Goal: Check status

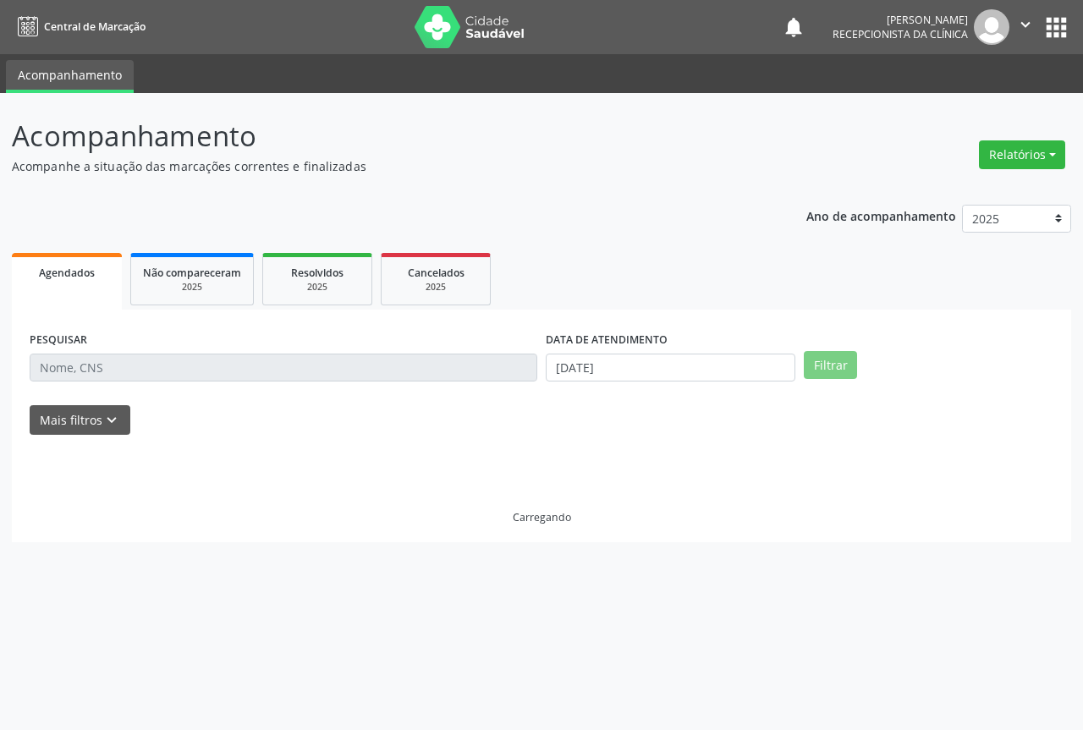
select select "7"
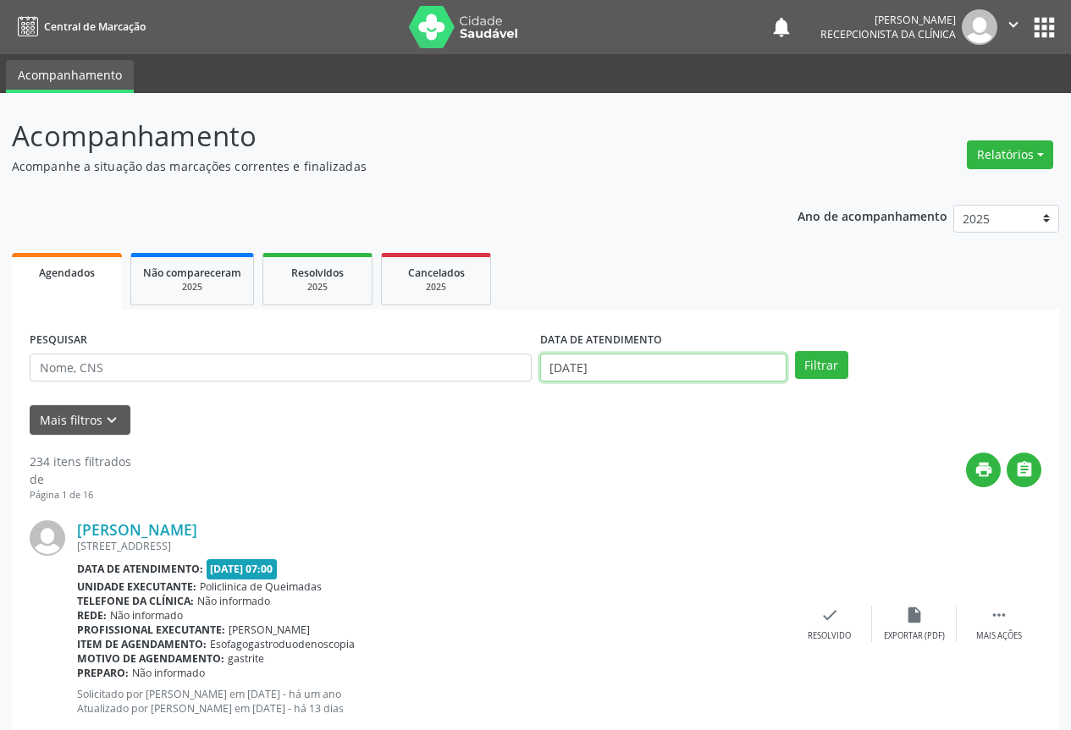
click at [625, 372] on input "[DATE]" at bounding box center [663, 368] width 246 height 29
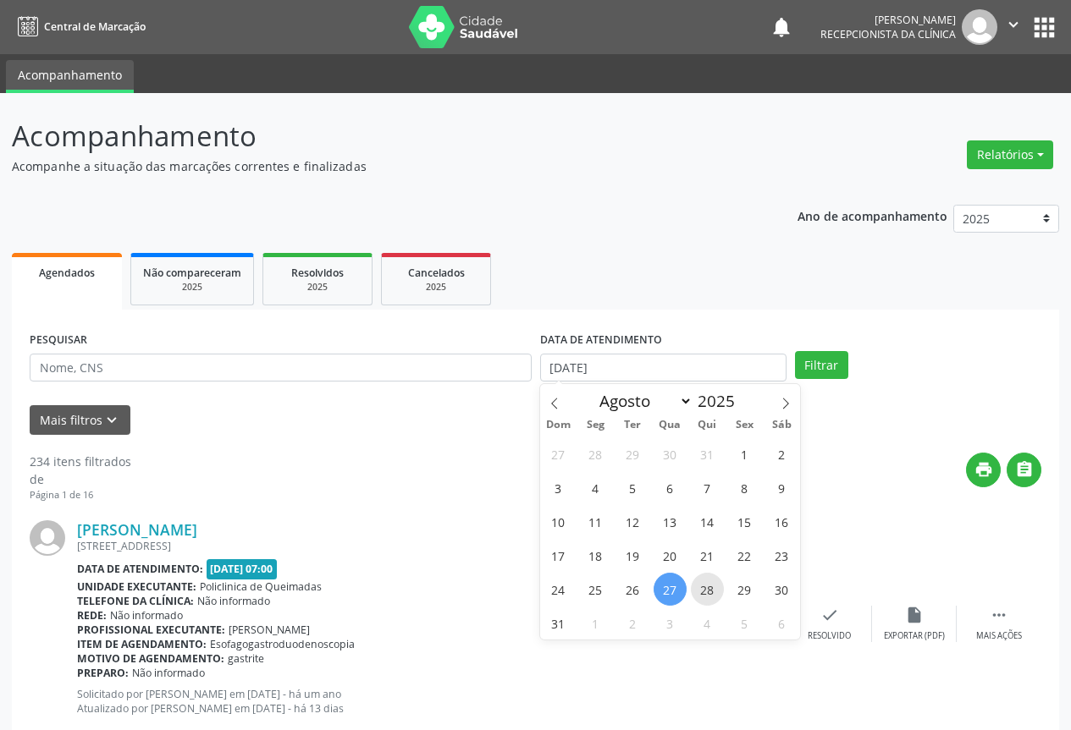
click at [709, 588] on span "28" at bounding box center [707, 589] width 33 height 33
type input "28/08/2025"
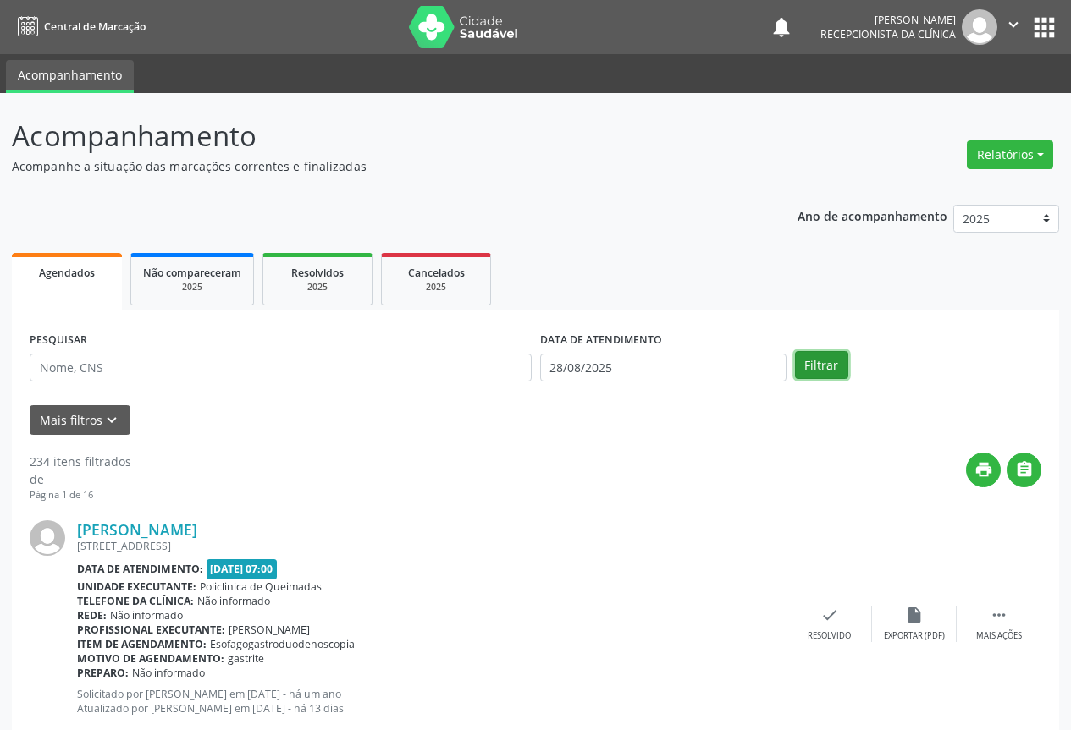
click at [837, 354] on button "Filtrar" at bounding box center [821, 365] width 53 height 29
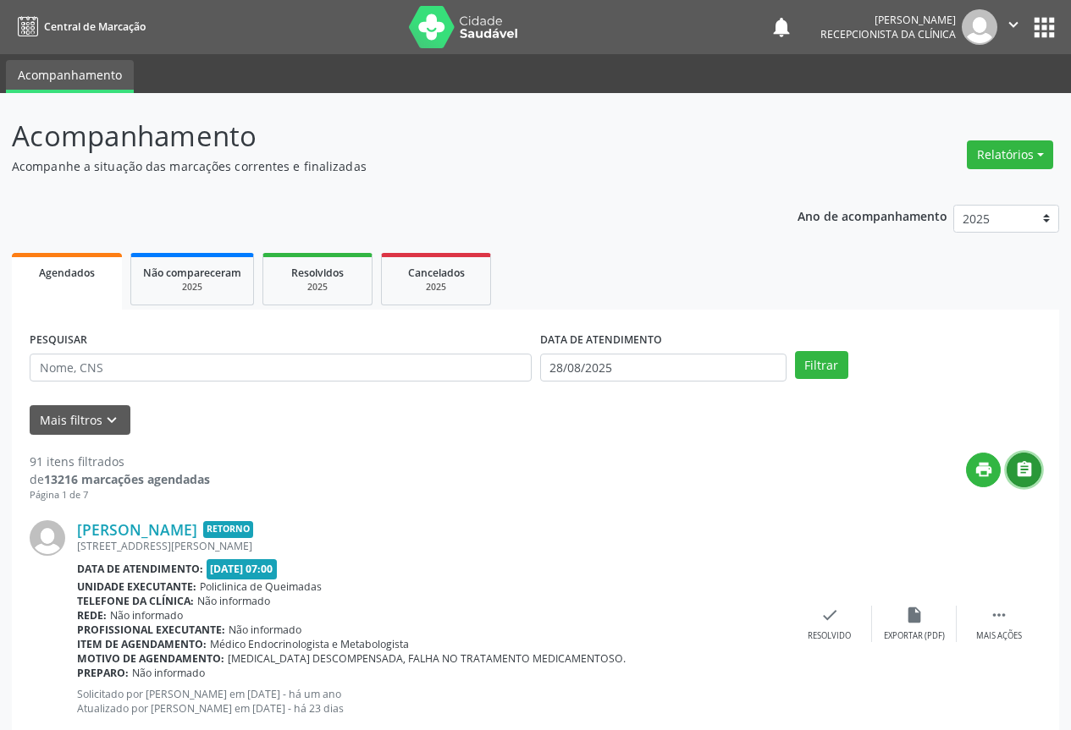
click at [1035, 474] on button "" at bounding box center [1023, 470] width 35 height 35
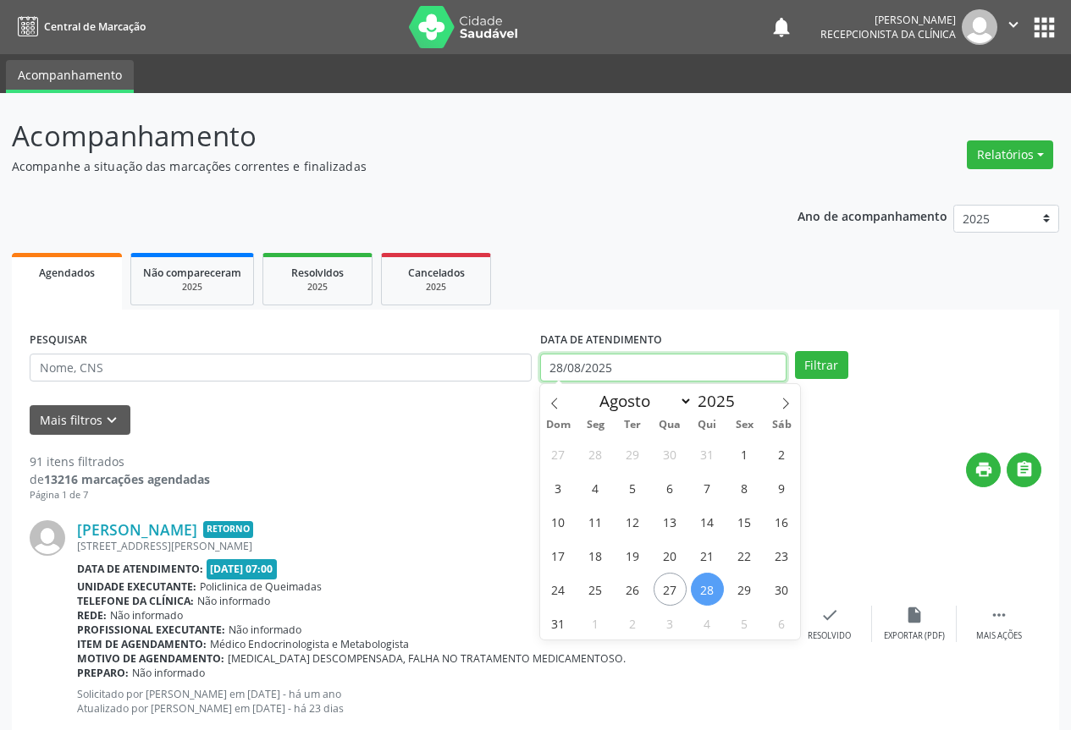
click at [709, 366] on input "28/08/2025" at bounding box center [663, 368] width 246 height 29
click at [741, 592] on span "29" at bounding box center [744, 589] width 33 height 33
type input "[DATE]"
click at [741, 592] on span "29" at bounding box center [744, 589] width 33 height 33
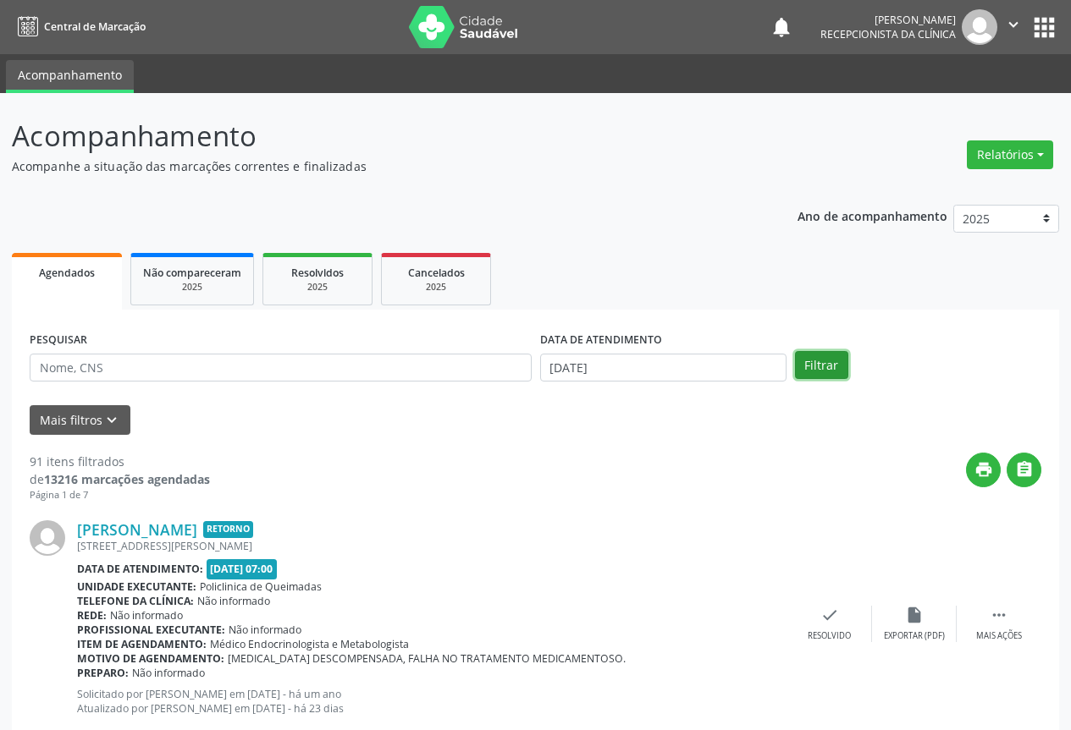
click at [840, 366] on button "Filtrar" at bounding box center [821, 365] width 53 height 29
click at [837, 374] on button "Filtrar" at bounding box center [821, 365] width 53 height 29
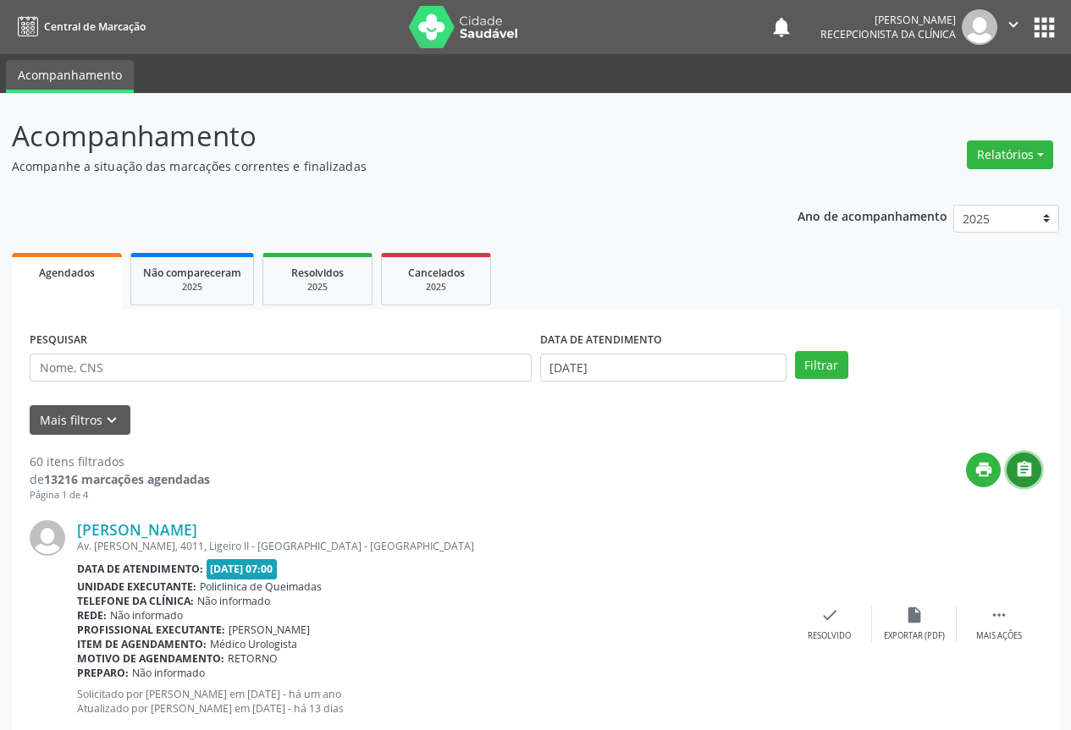
click at [1033, 465] on button "" at bounding box center [1023, 470] width 35 height 35
click at [686, 373] on body "Central de Marcação notifications [PERSON_NAME] Recepcionista da clínica  Conf…" at bounding box center [535, 365] width 1071 height 730
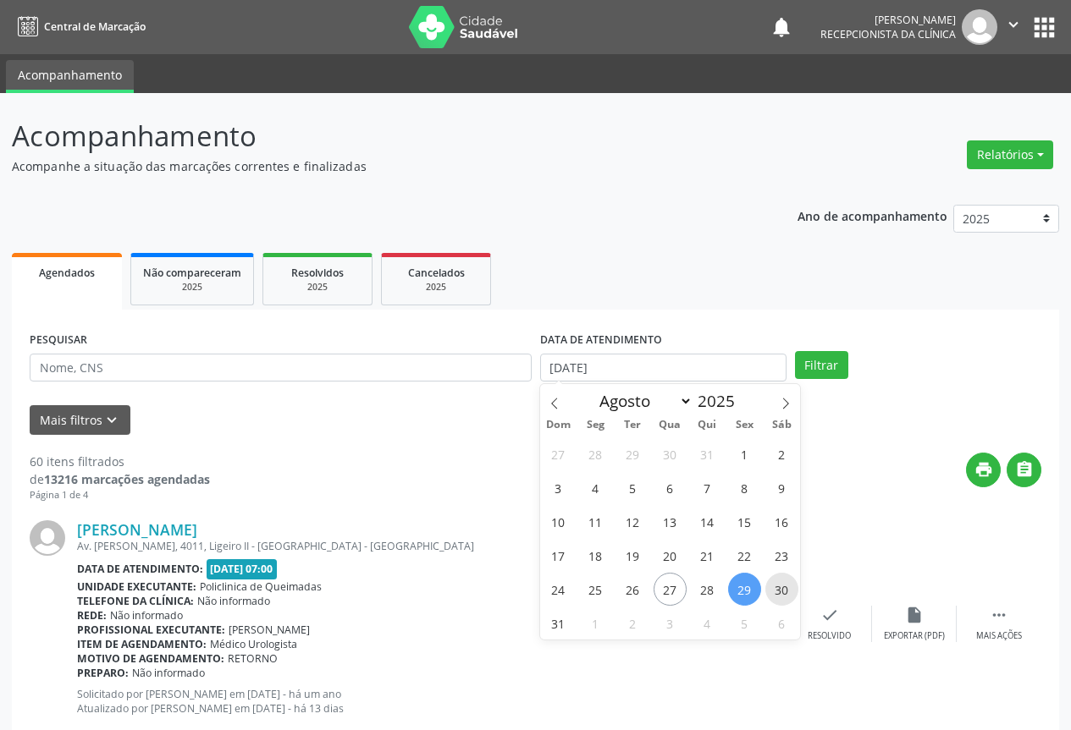
click at [785, 595] on span "30" at bounding box center [781, 589] width 33 height 33
type input "[DATE]"
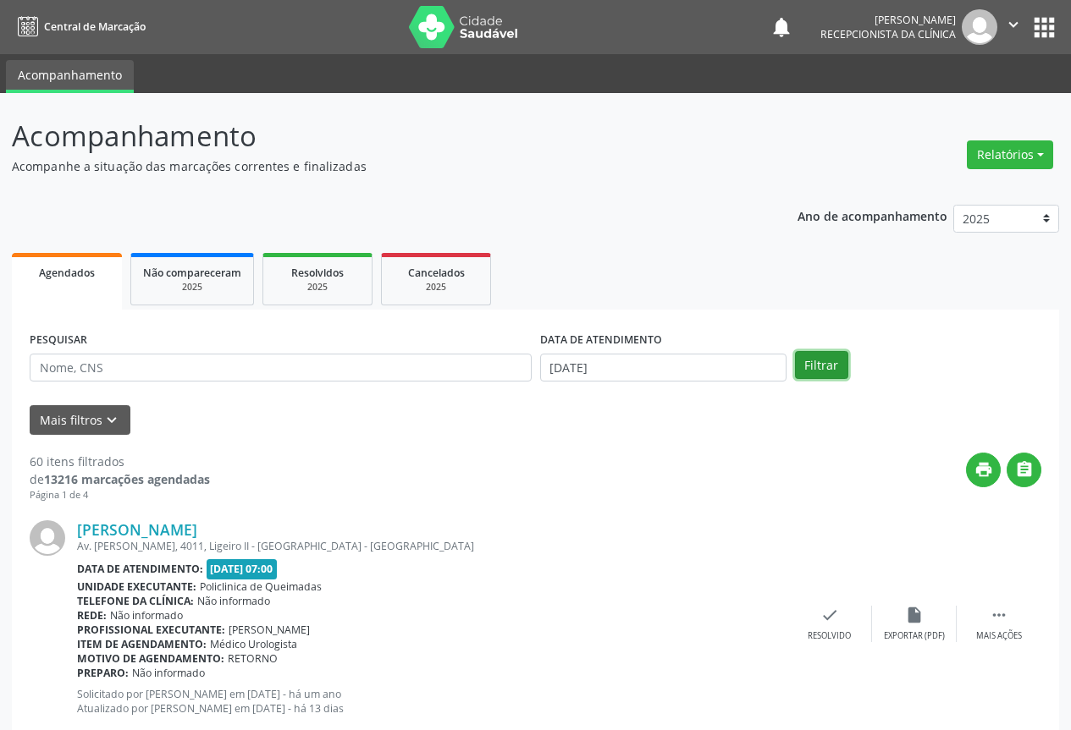
click at [831, 375] on button "Filtrar" at bounding box center [821, 365] width 53 height 29
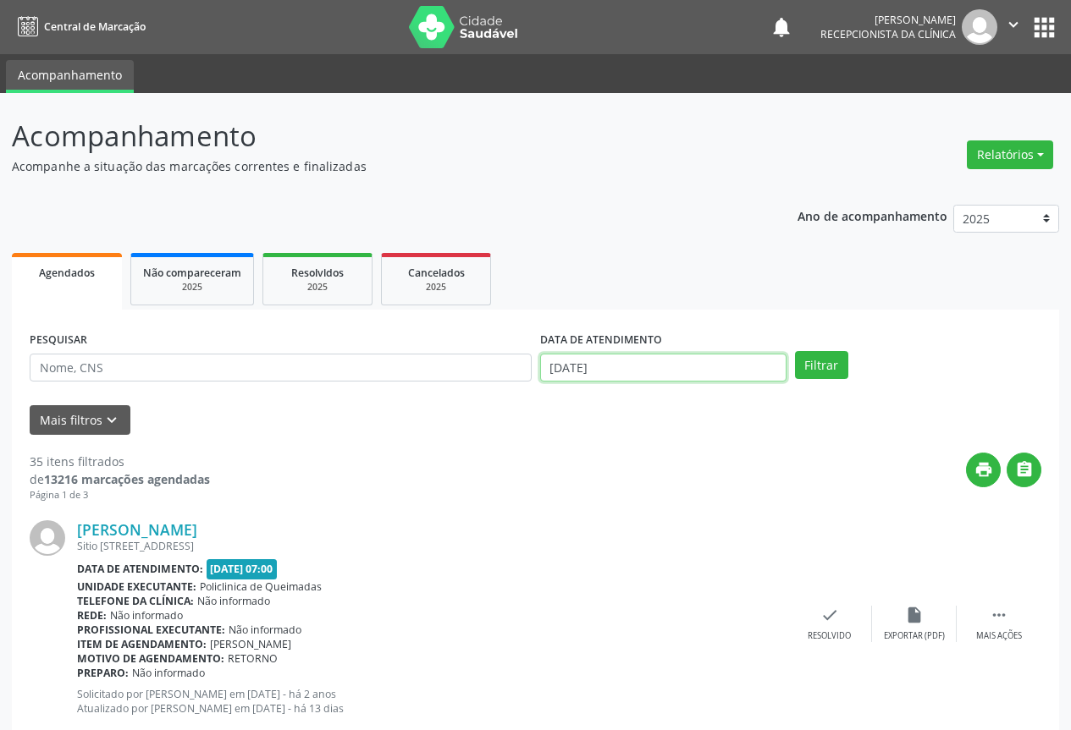
click at [613, 374] on input "[DATE]" at bounding box center [663, 368] width 246 height 29
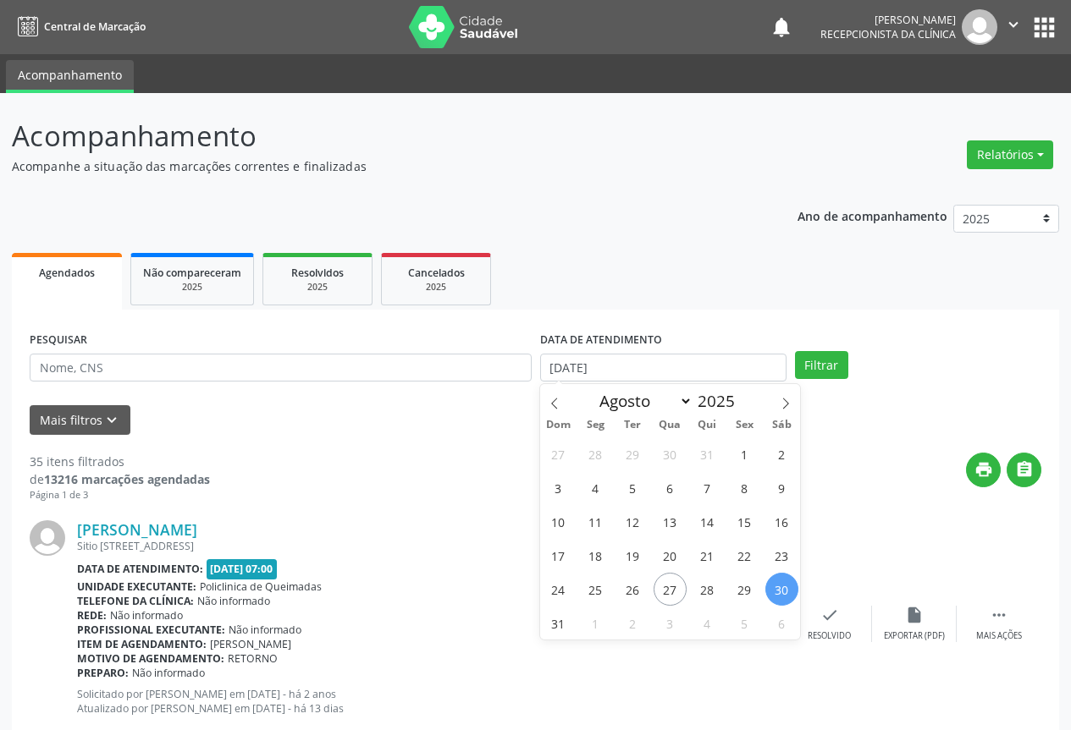
click at [780, 593] on span "30" at bounding box center [781, 589] width 33 height 33
type input "[DATE]"
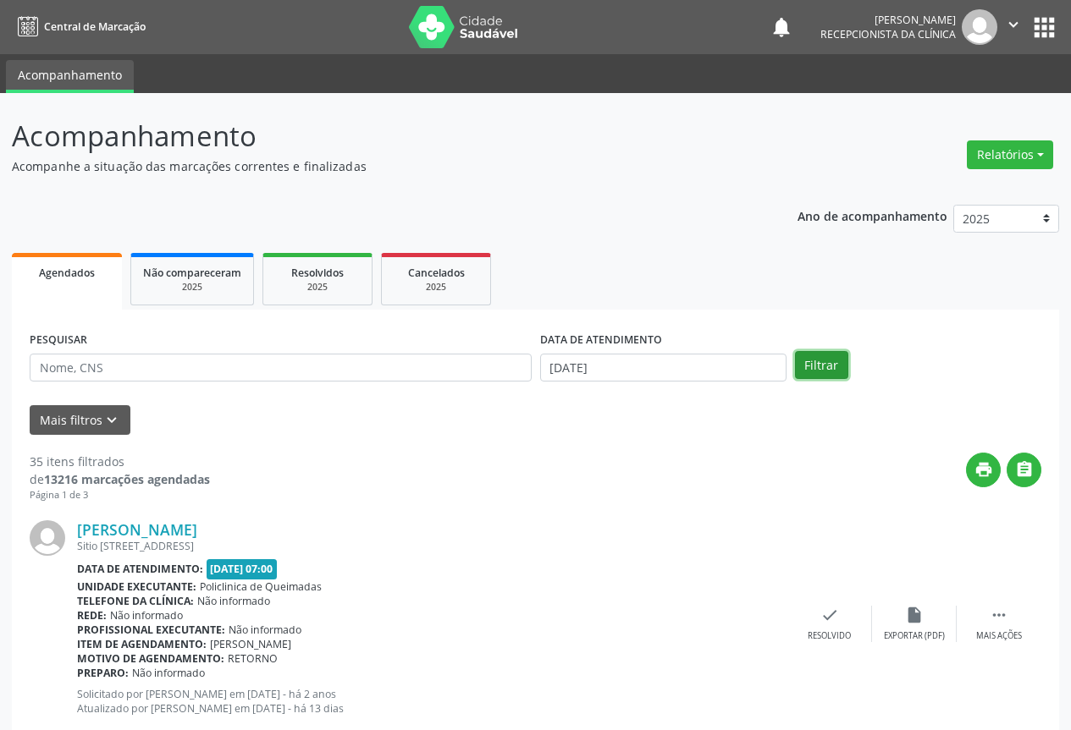
click at [805, 364] on button "Filtrar" at bounding box center [821, 365] width 53 height 29
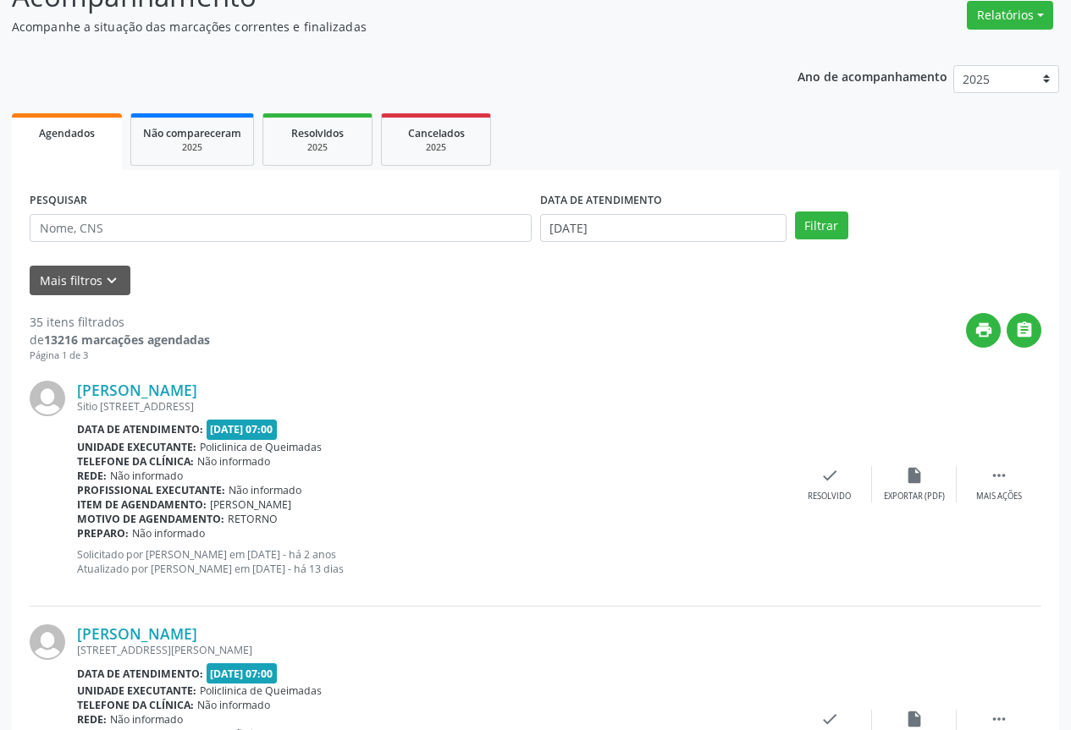
scroll to position [169, 0]
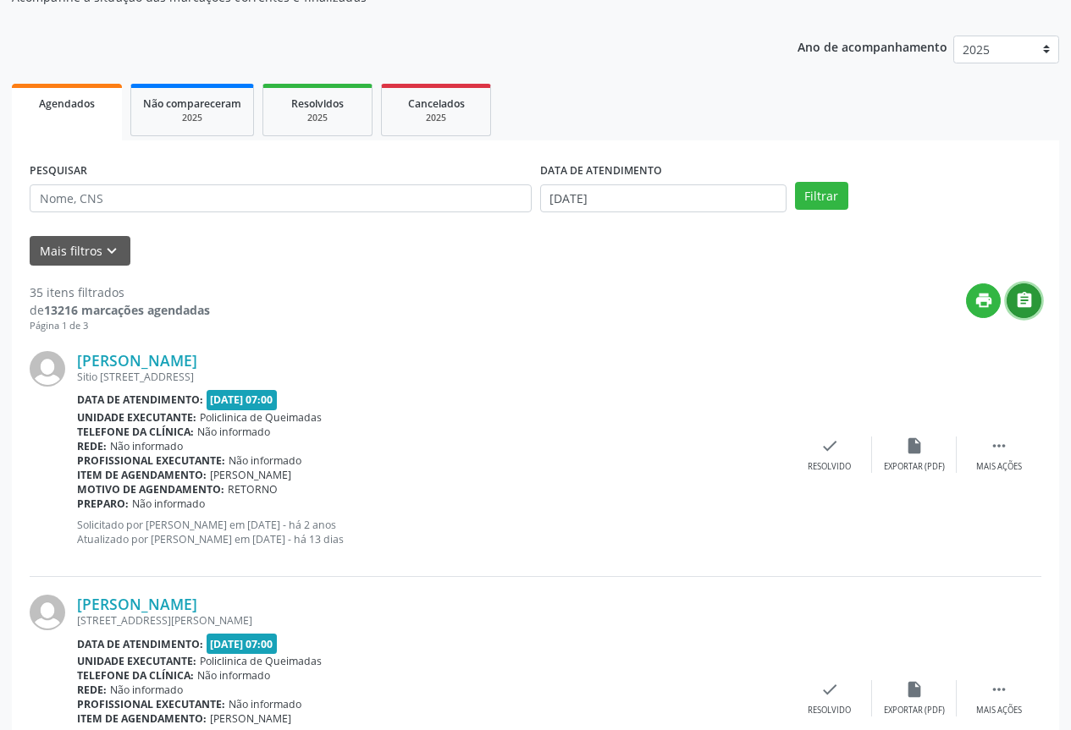
click at [1033, 315] on button "" at bounding box center [1023, 301] width 35 height 35
click at [635, 208] on body "Central de Marcação notifications [PERSON_NAME] Recepcionista da clínica  Conf…" at bounding box center [535, 196] width 1071 height 730
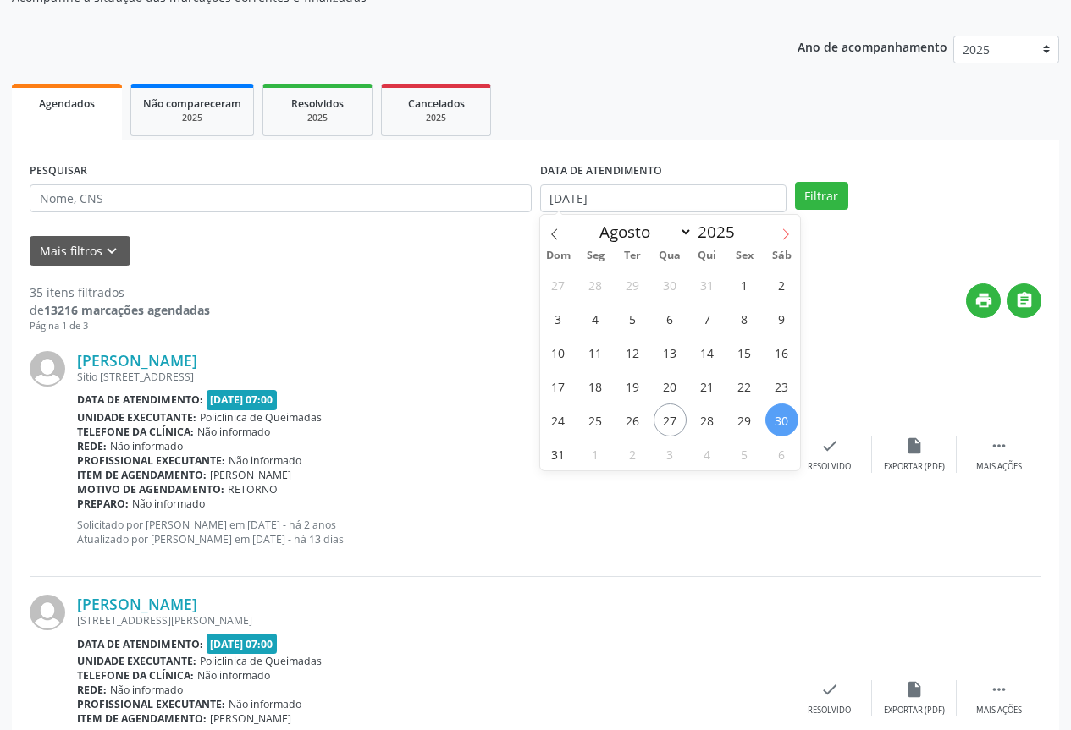
click at [784, 237] on icon at bounding box center [785, 235] width 12 height 12
select select "8"
click at [598, 289] on span "1" at bounding box center [595, 284] width 33 height 33
type input "[DATE]"
click at [598, 289] on span "1" at bounding box center [595, 284] width 33 height 33
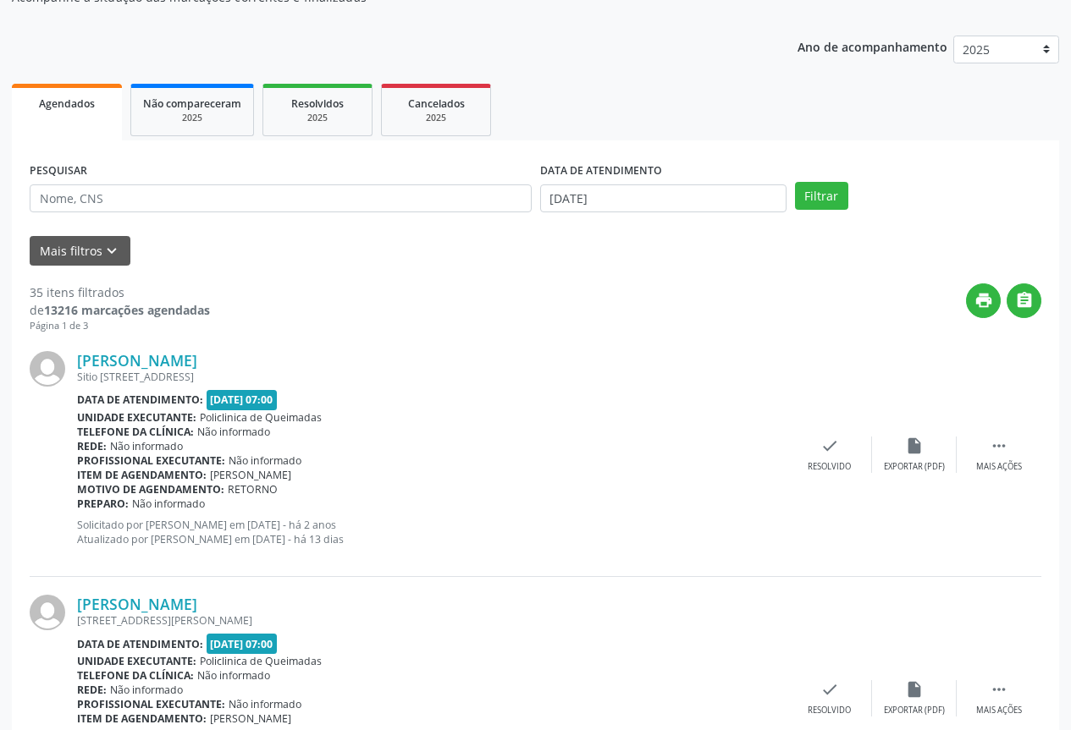
click at [793, 202] on div "Filtrar" at bounding box center [917, 196] width 255 height 29
click at [802, 195] on button "Filtrar" at bounding box center [821, 196] width 53 height 29
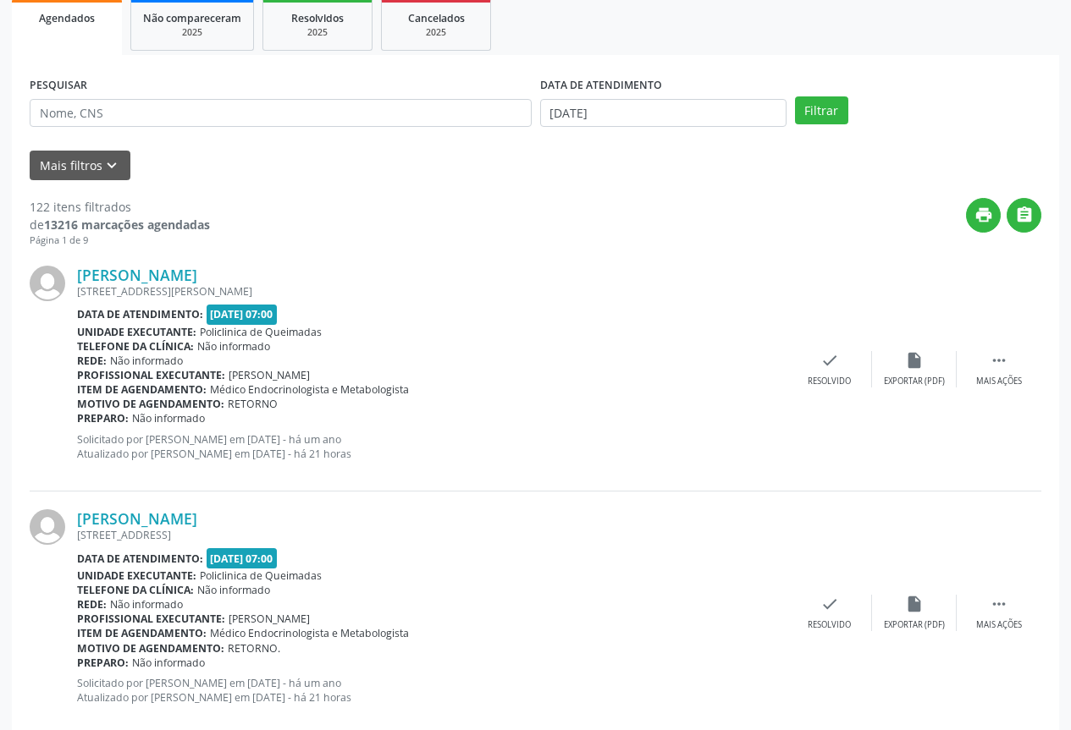
scroll to position [254, 0]
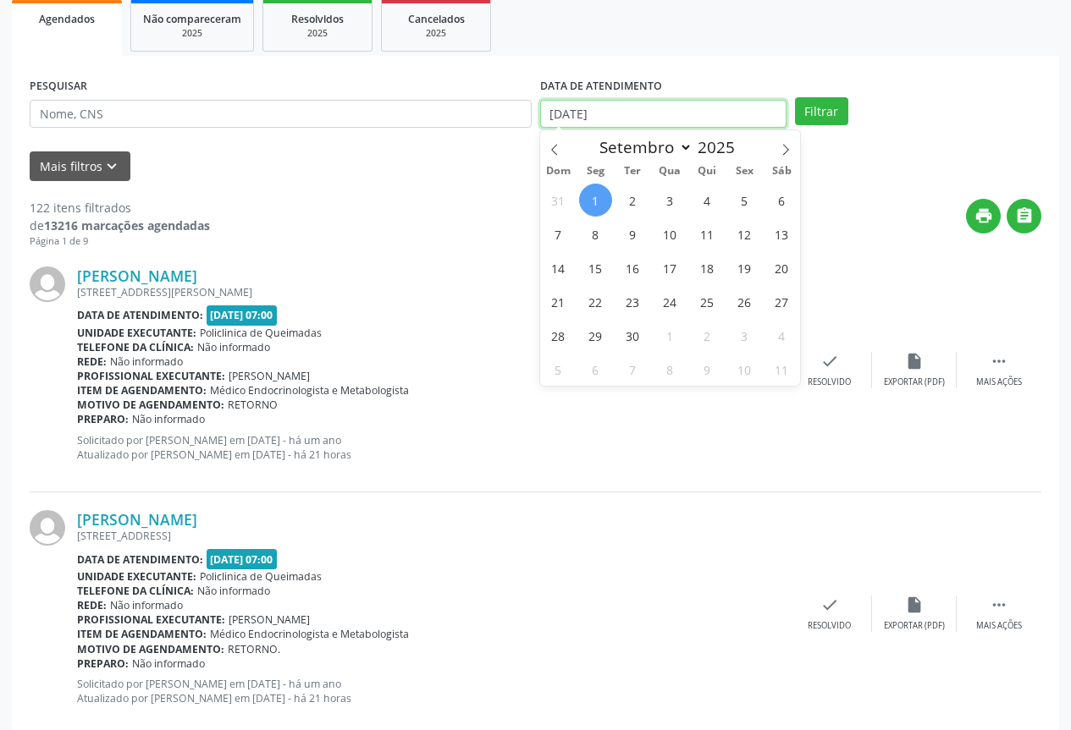
click at [653, 107] on input "[DATE]" at bounding box center [663, 114] width 246 height 29
click at [602, 212] on span "1" at bounding box center [595, 200] width 33 height 33
type input "[DATE]"
click at [602, 212] on span "1" at bounding box center [595, 200] width 33 height 33
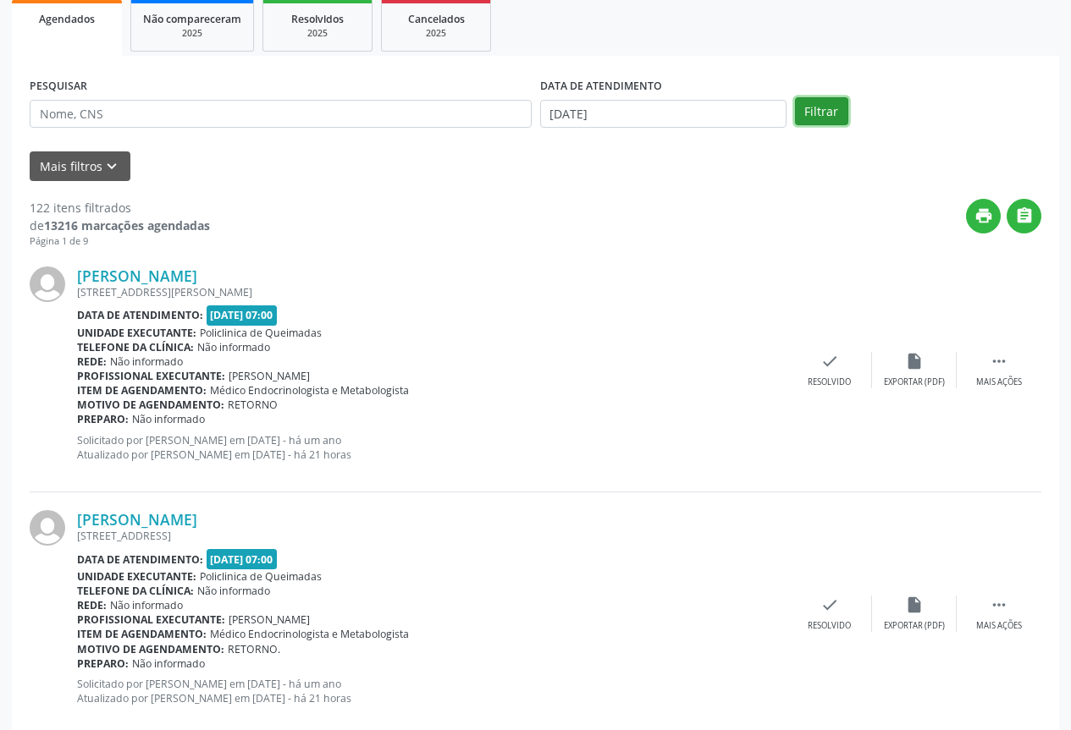
click at [827, 123] on button "Filtrar" at bounding box center [821, 111] width 53 height 29
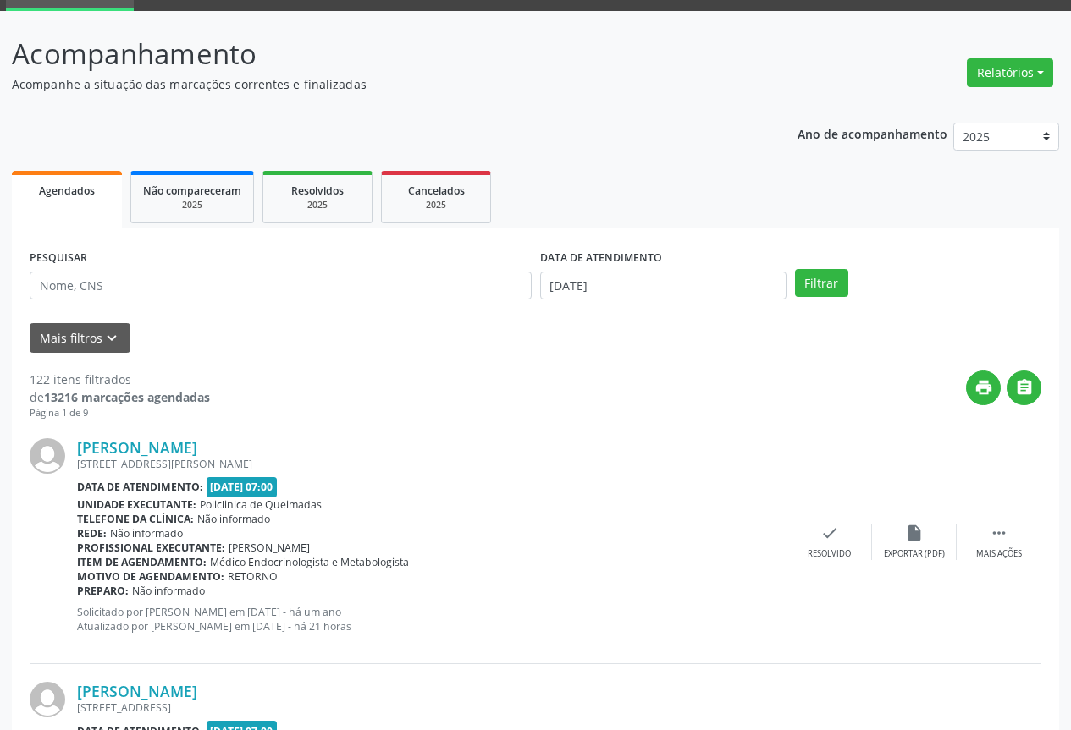
scroll to position [0, 0]
